Goal: Information Seeking & Learning: Learn about a topic

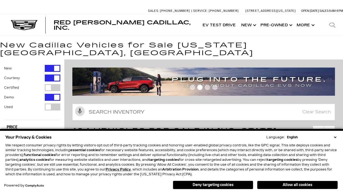
scroll to position [297, 0]
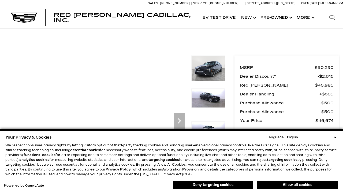
scroll to position [263, 0]
